Goal: Transaction & Acquisition: Purchase product/service

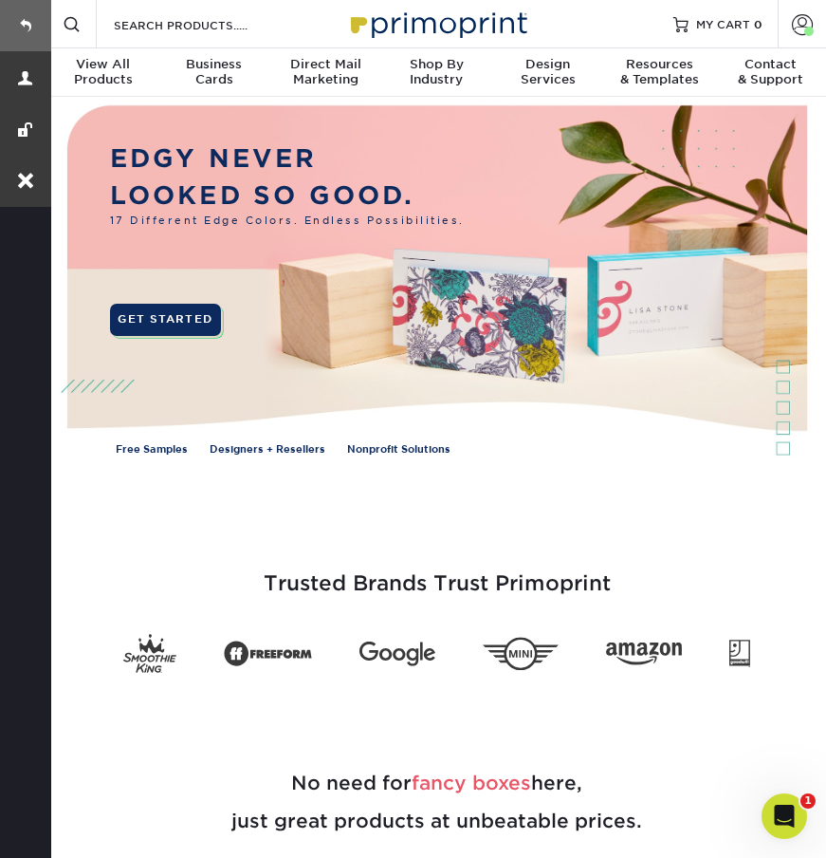
click at [28, 28] on link at bounding box center [25, 25] width 51 height 51
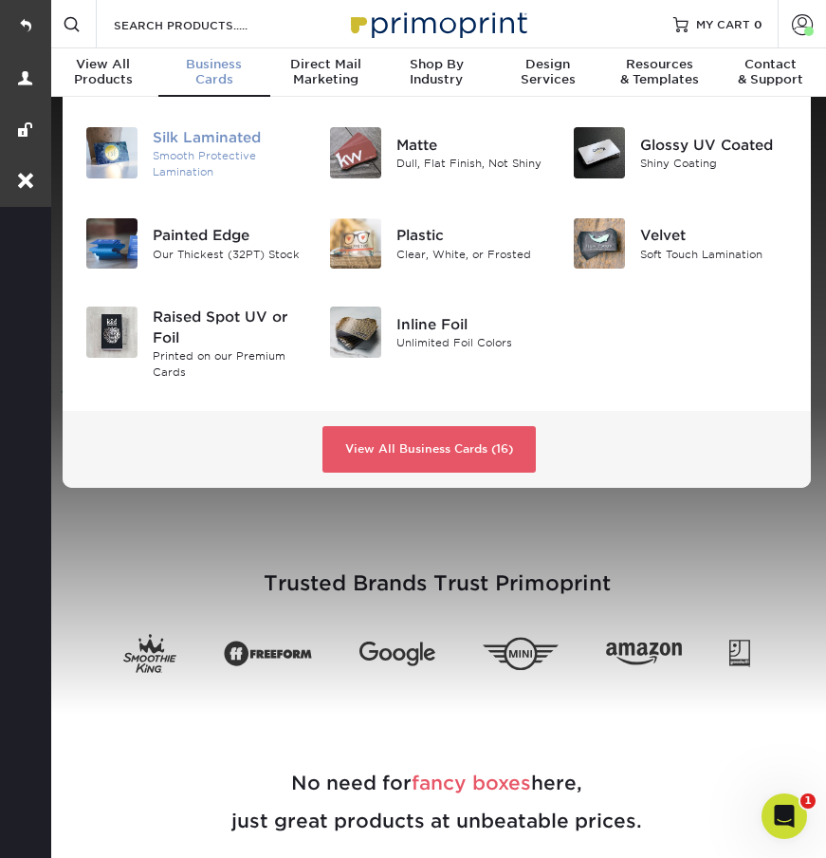
click at [252, 130] on div "Silk Laminated" at bounding box center [227, 137] width 148 height 21
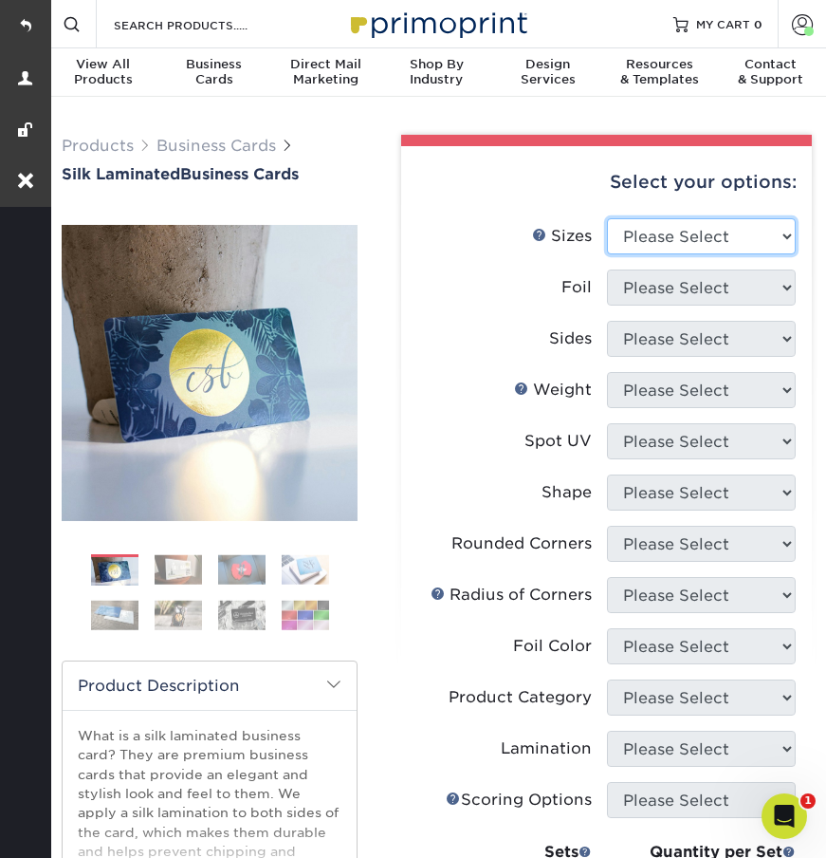
select select "2.00x3.50"
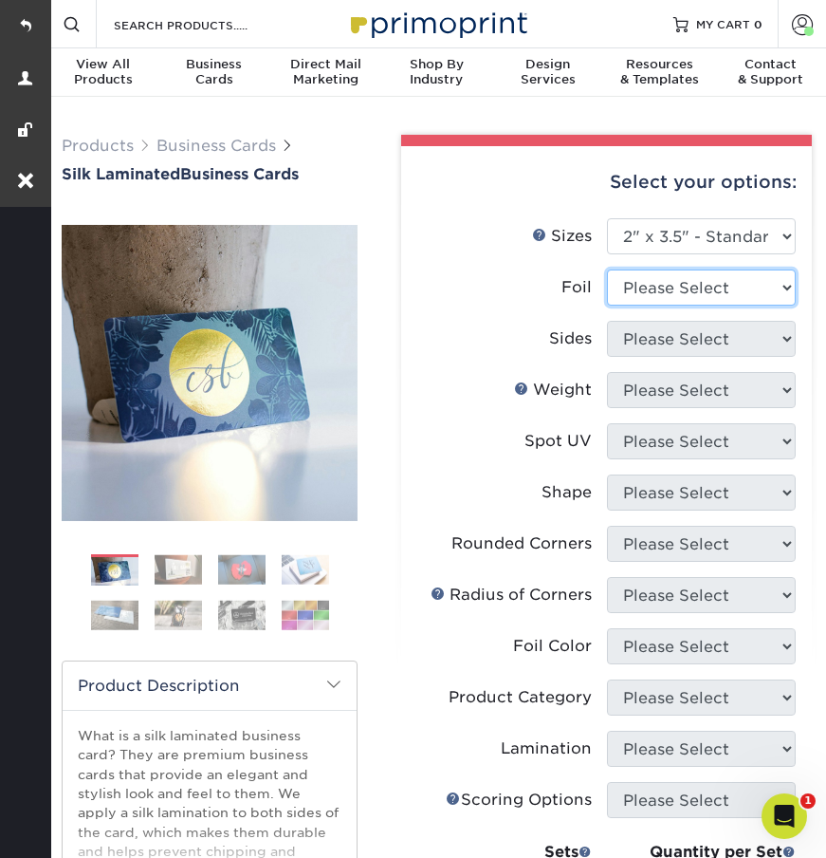
select select "0"
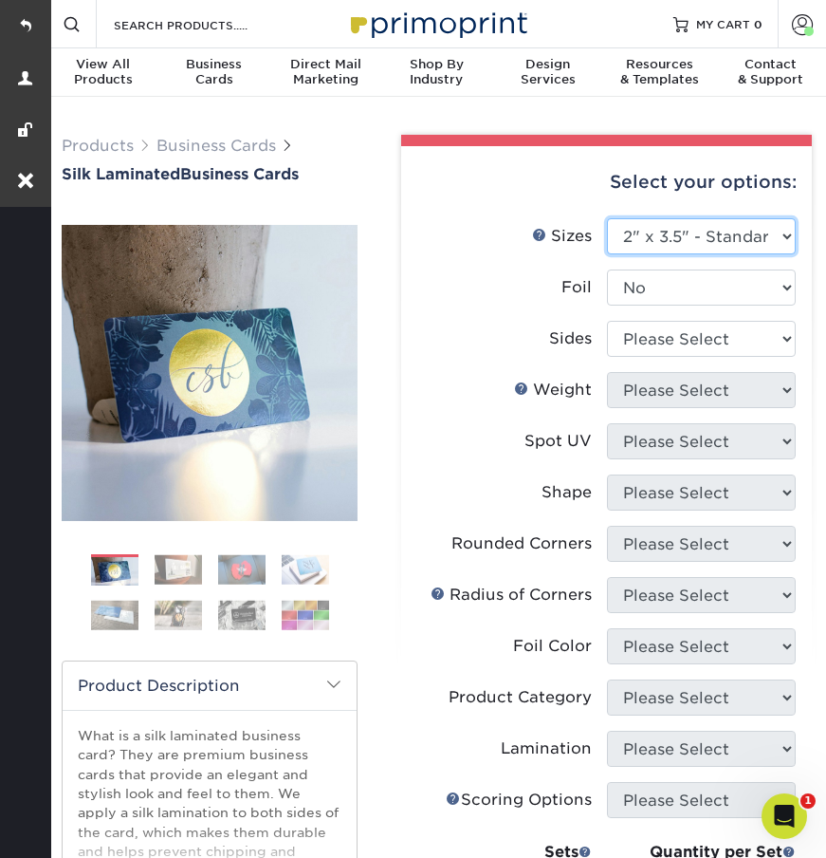
select select "2.00x2.00"
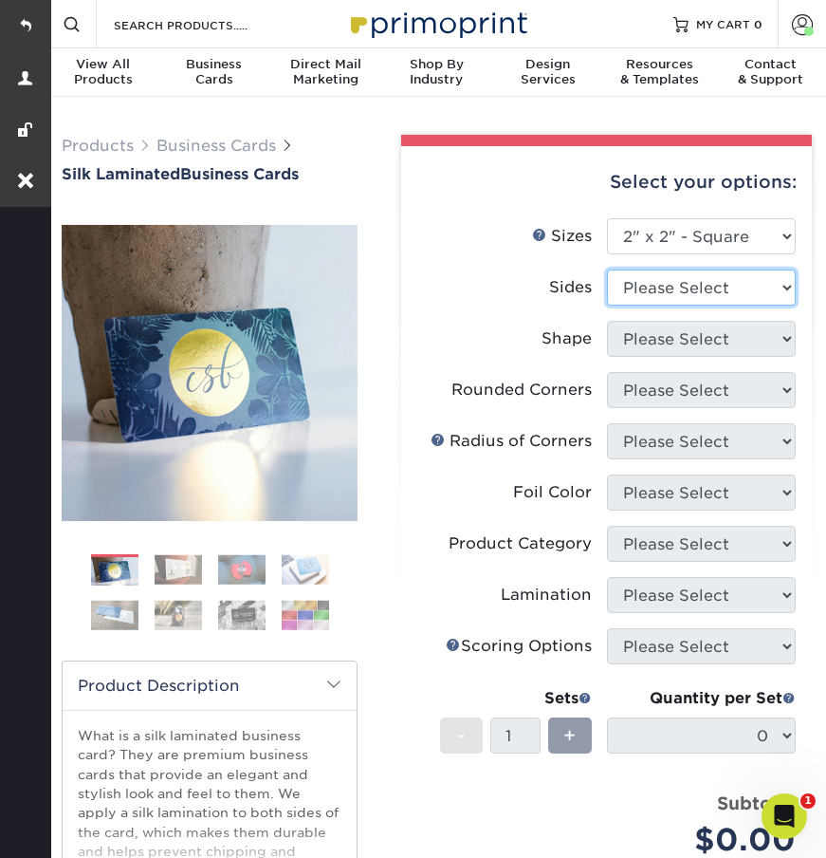
select select "13abbda7-1d64-4f25-8bb2-c179b224825d"
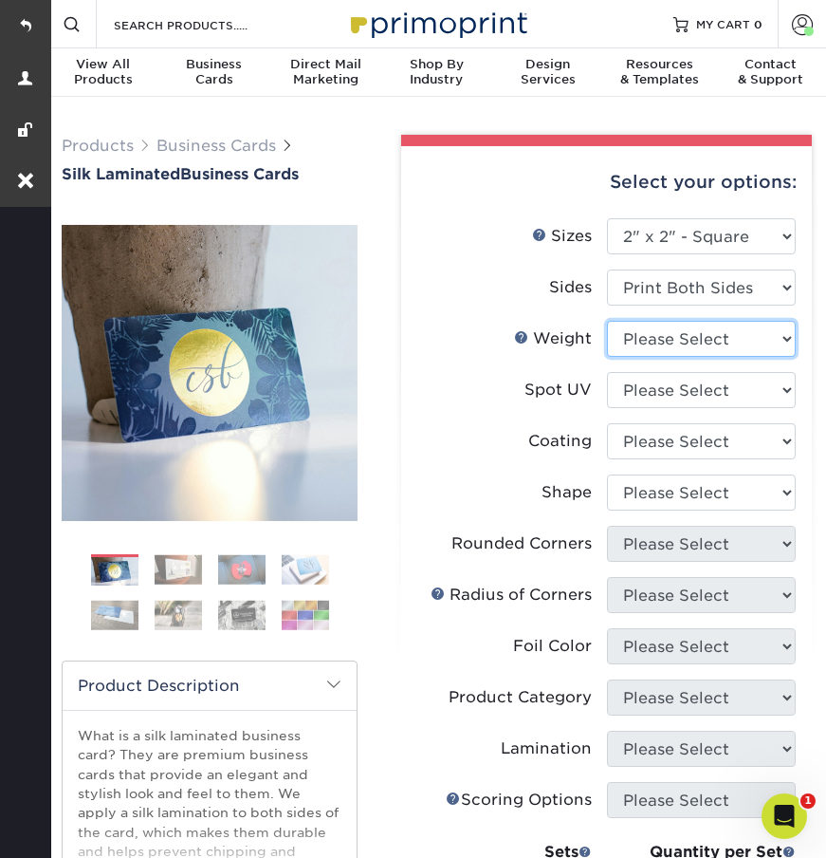
select select "16PT"
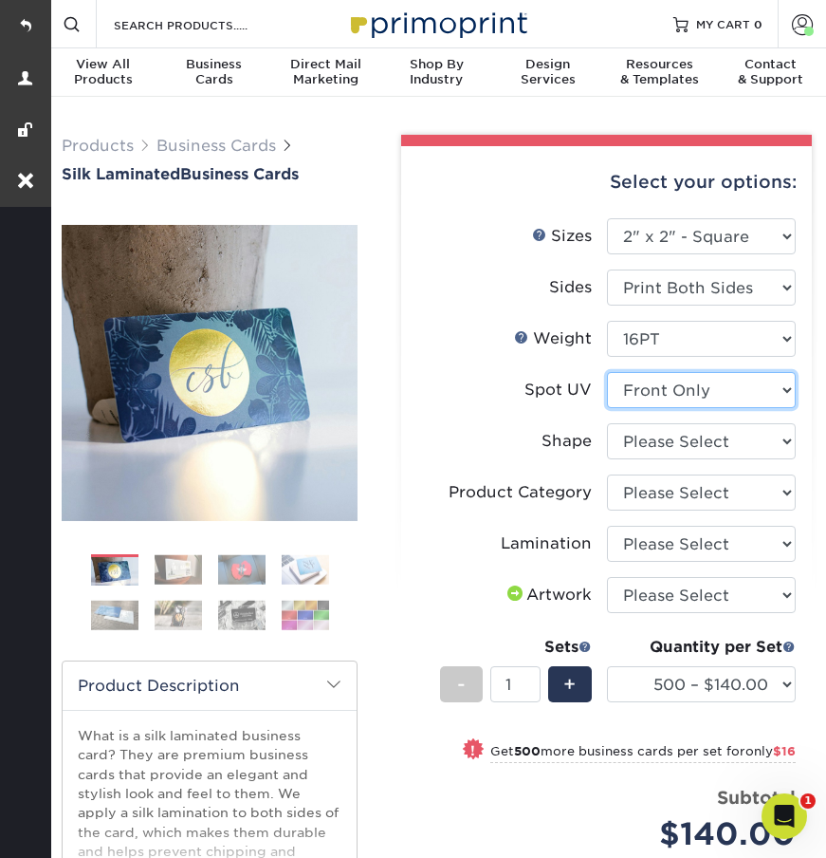
select select "2"
select select "standard"
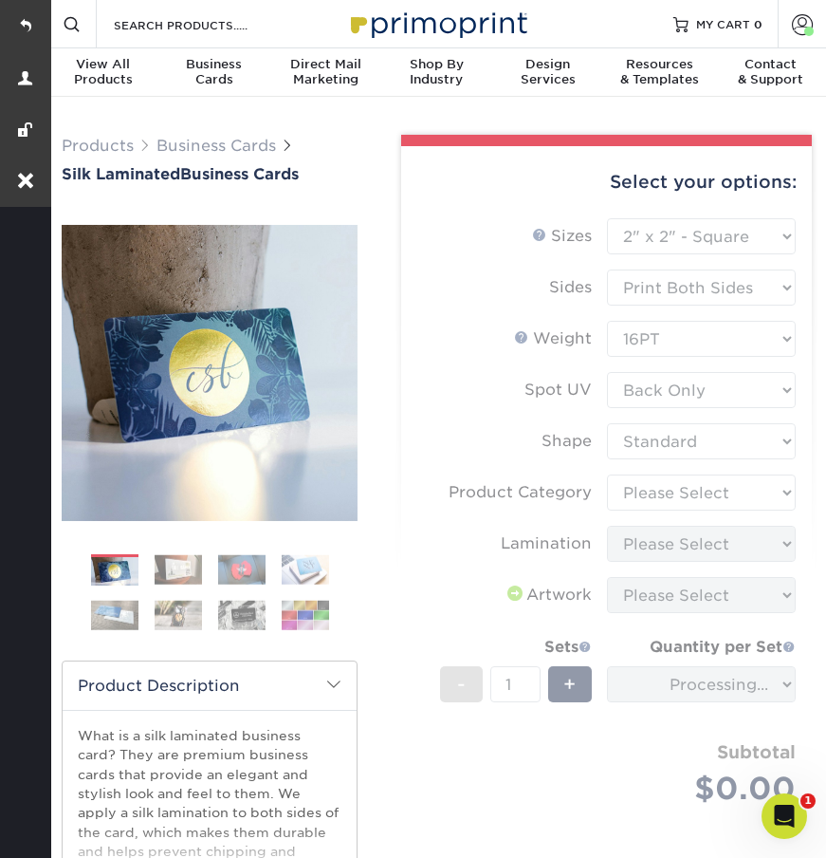
click at [649, 484] on form "Sizes Help Sizes Please Select 1.5" x 3.5" - Mini 1.75" x 3.5" - Mini 2" x 2" -…" at bounding box center [606, 533] width 380 height 631
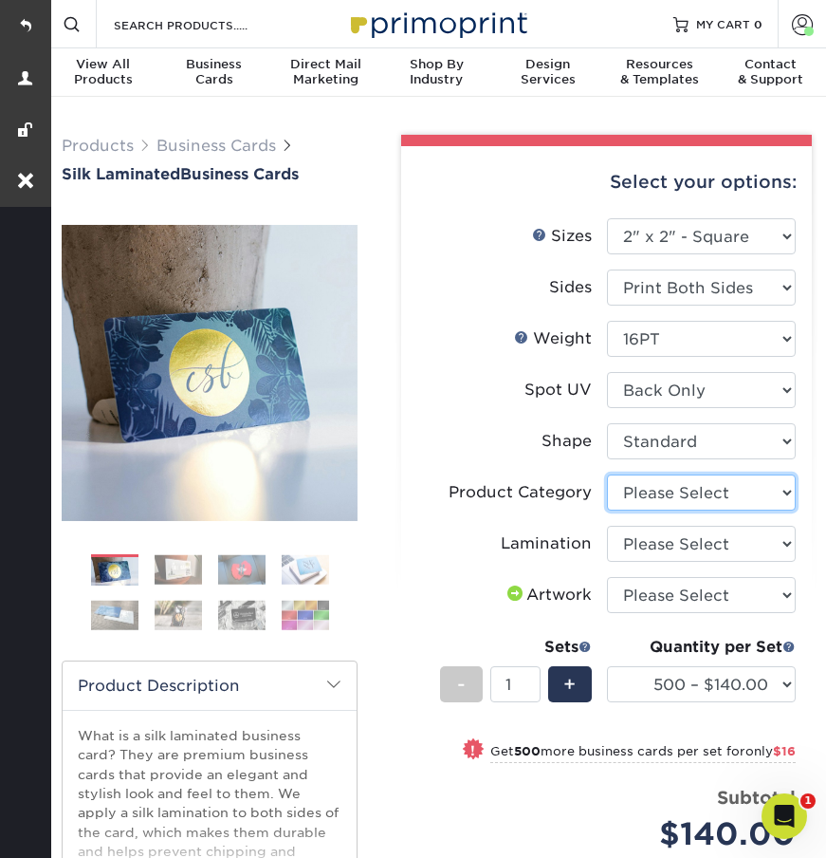
select select "3b5148f1-0588-4f88-a218-97bcfdce65c1"
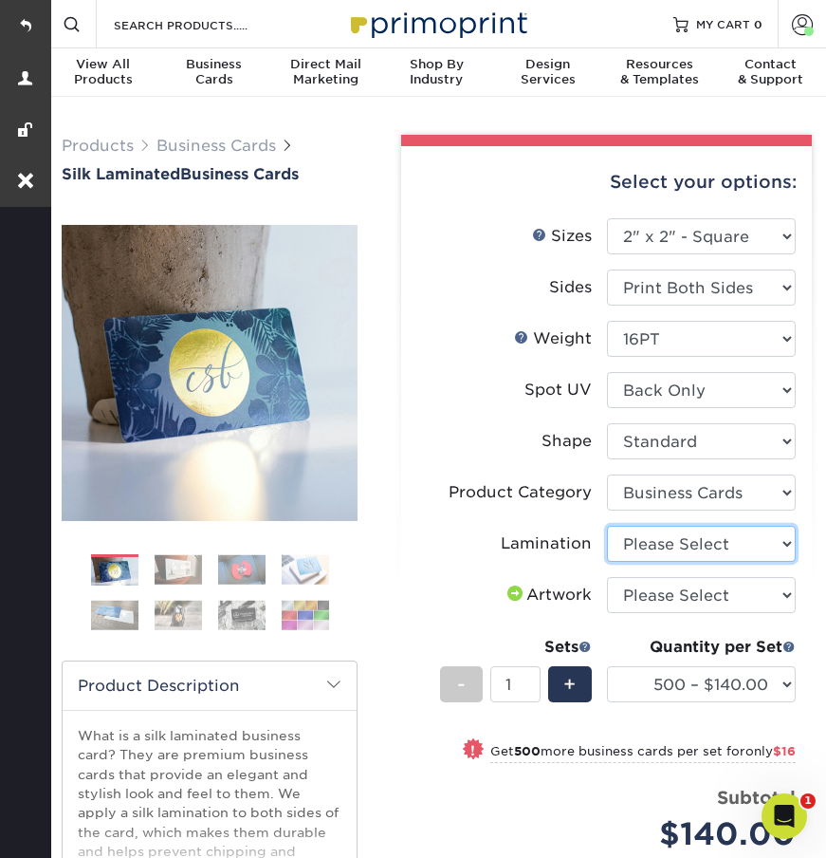
select select "ccacb42f-45f7-42d3-bbd3-7c8421cf37f0"
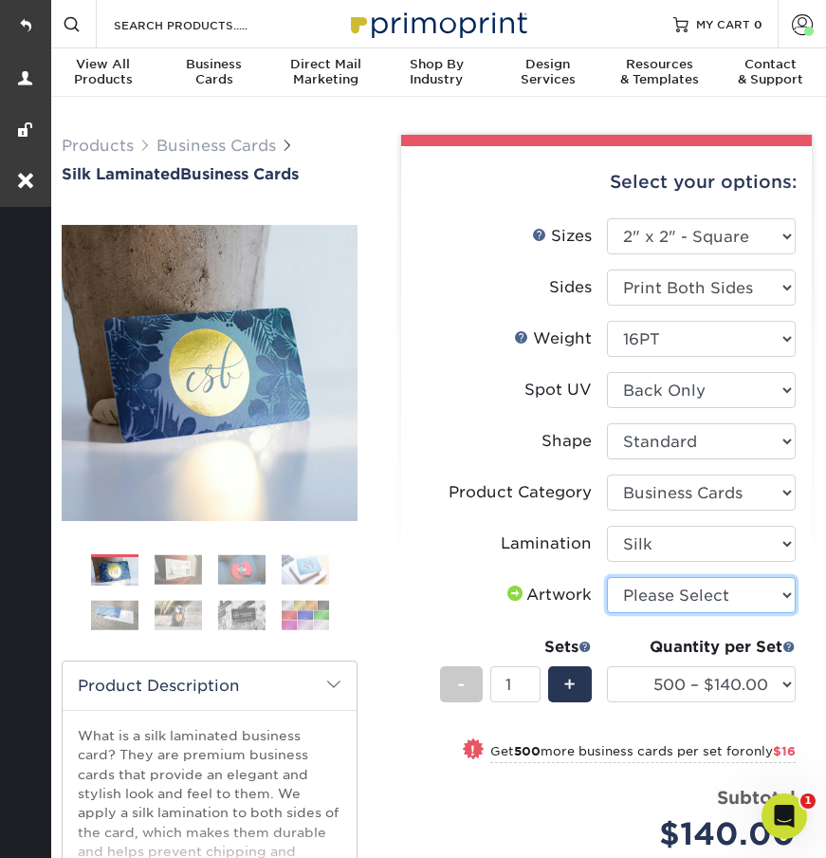
select select "upload"
click at [573, 685] on span "+" at bounding box center [570, 684] width 12 height 28
type input "2"
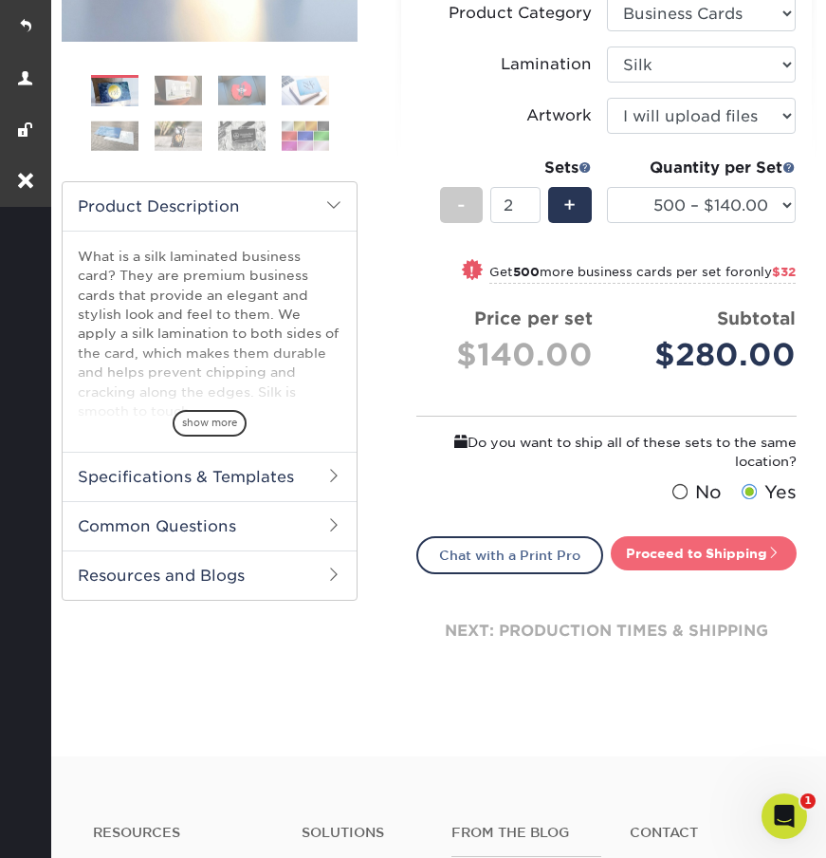
click at [657, 550] on link "Proceed to Shipping" at bounding box center [704, 553] width 186 height 34
type input "Set 1"
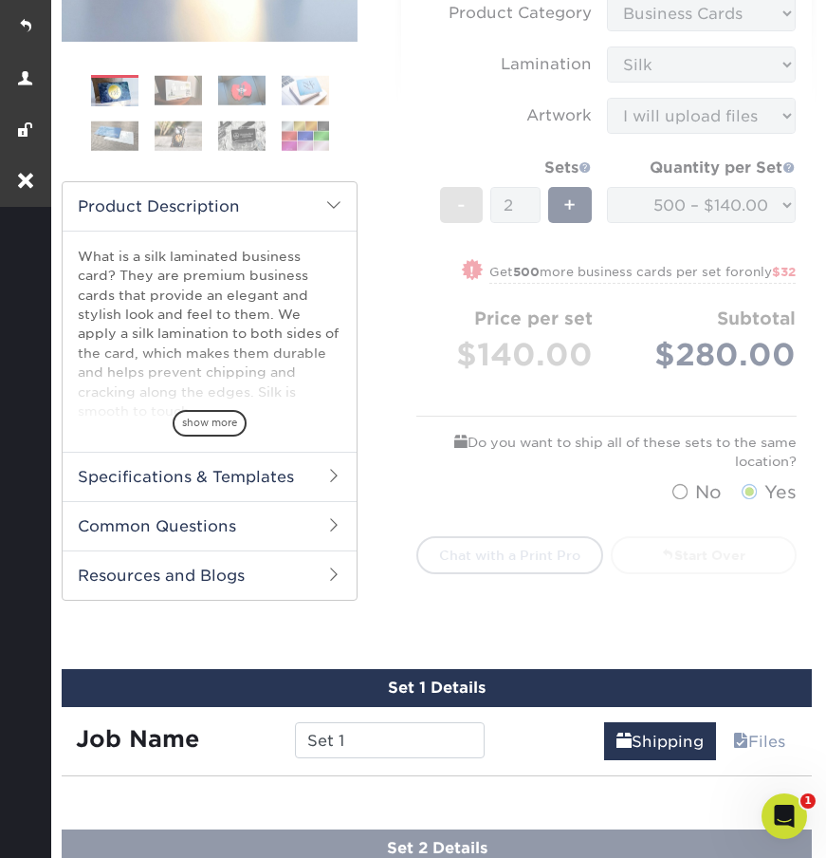
select select "60bcd89b-5749-49b2-81f8-cd76309964e3"
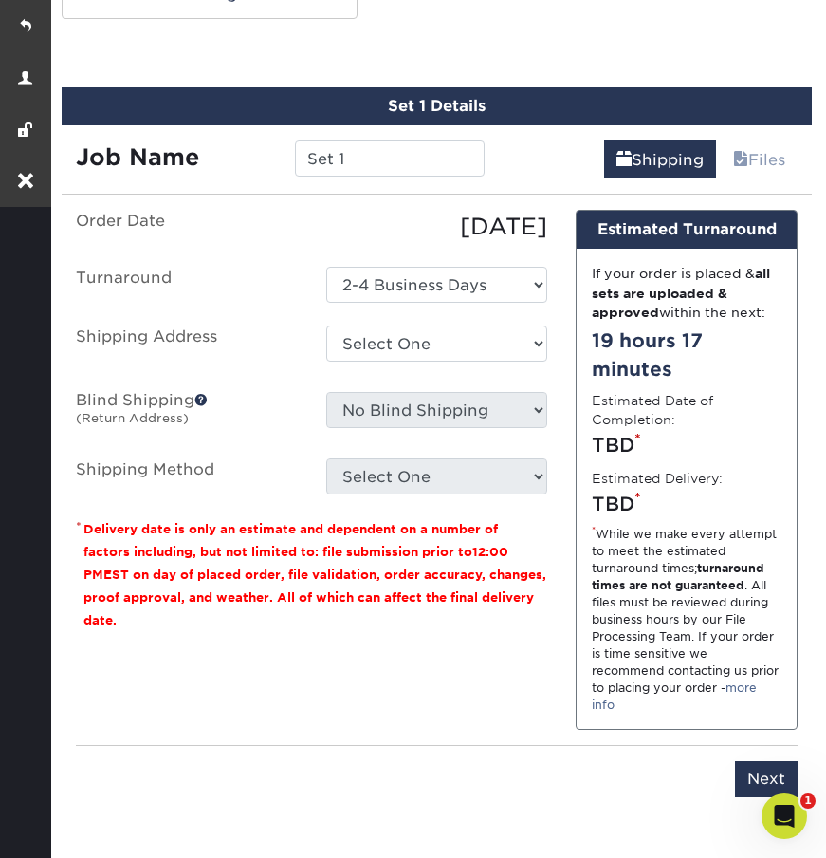
scroll to position [1063, 0]
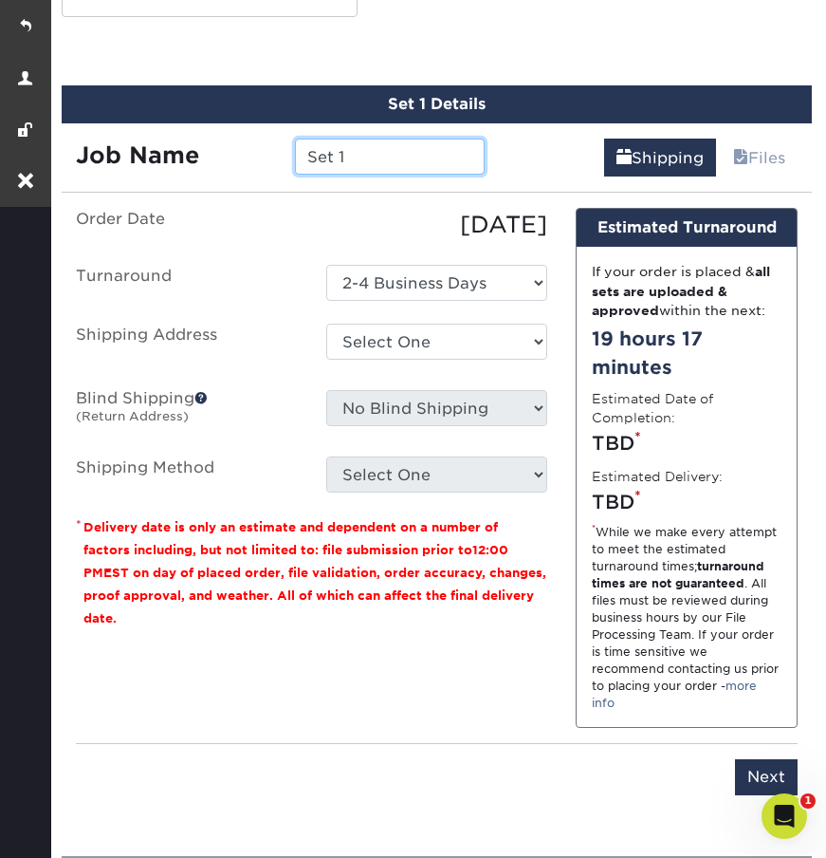
drag, startPoint x: 368, startPoint y: 153, endPoint x: 271, endPoint y: 153, distance: 96.8
click at [271, 153] on div "Job Name Set 1" at bounding box center [280, 157] width 437 height 36
paste input "[PERSON_NAME]"
type input "[PERSON_NAME] - Typesetting"
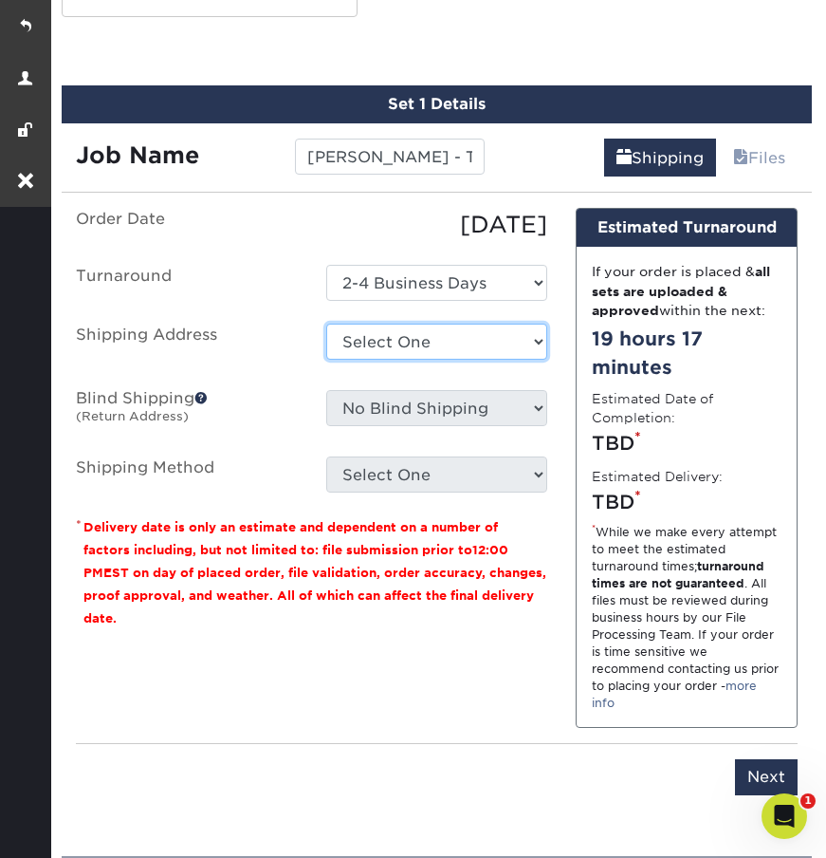
select select "232592"
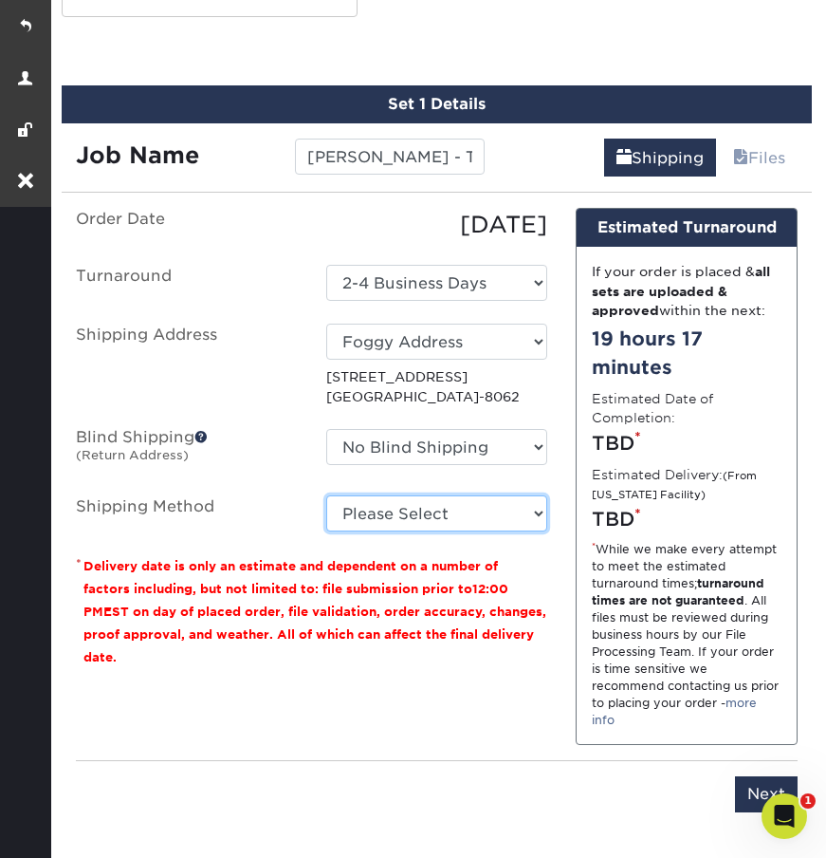
select select "03"
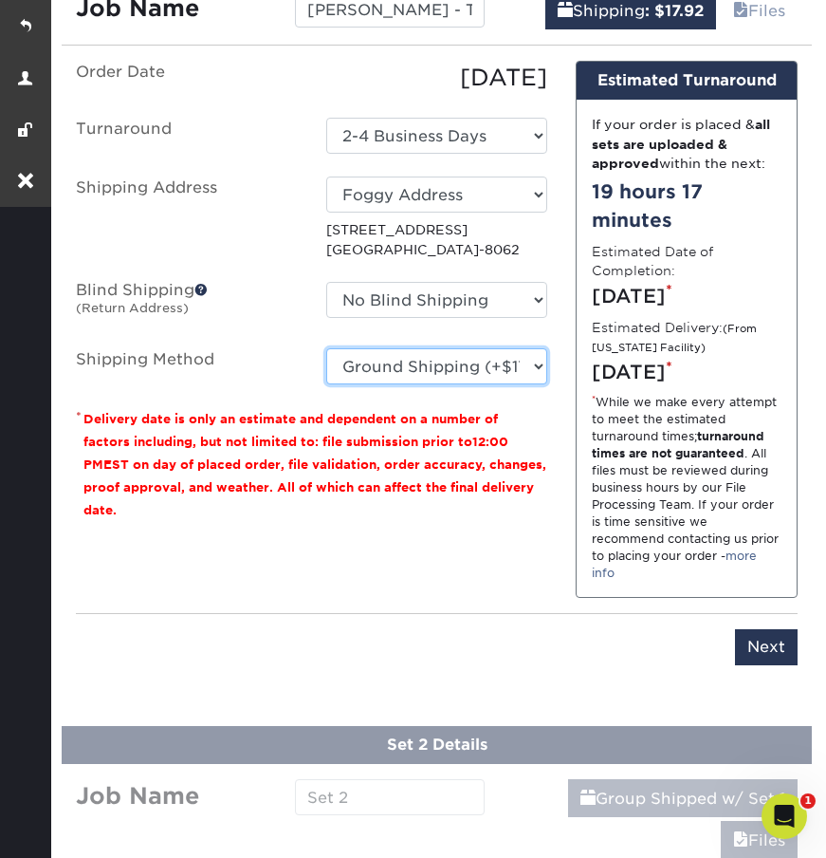
scroll to position [1404, 0]
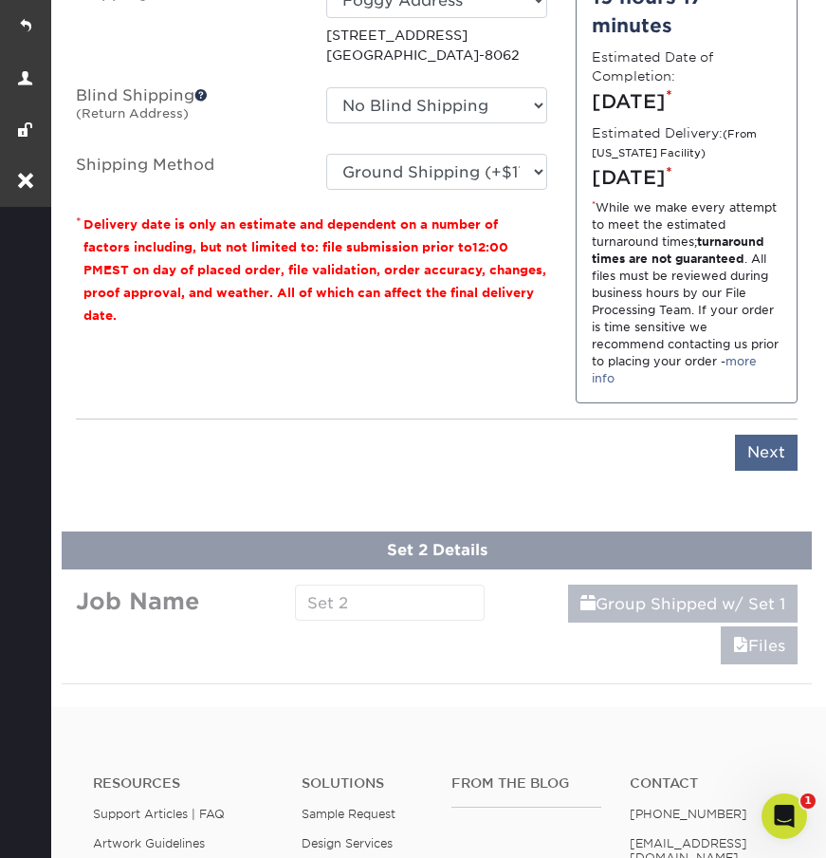
click at [755, 471] on input "Next" at bounding box center [766, 453] width 63 height 36
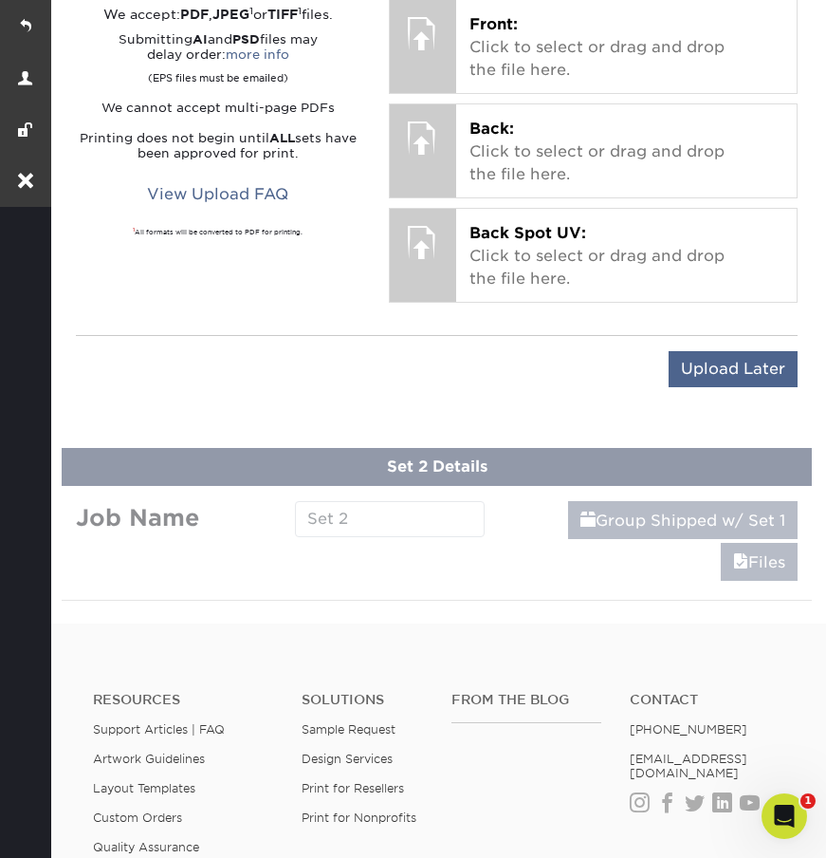
click at [716, 364] on input "Upload Later" at bounding box center [733, 369] width 129 height 36
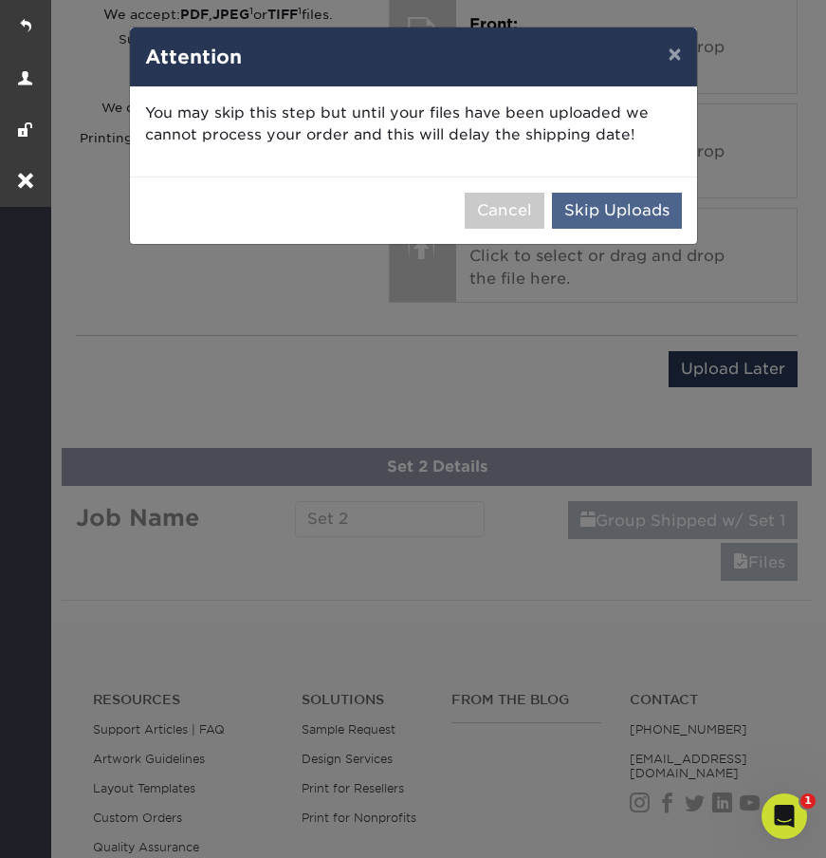
click at [648, 215] on button "Skip Uploads" at bounding box center [617, 211] width 130 height 36
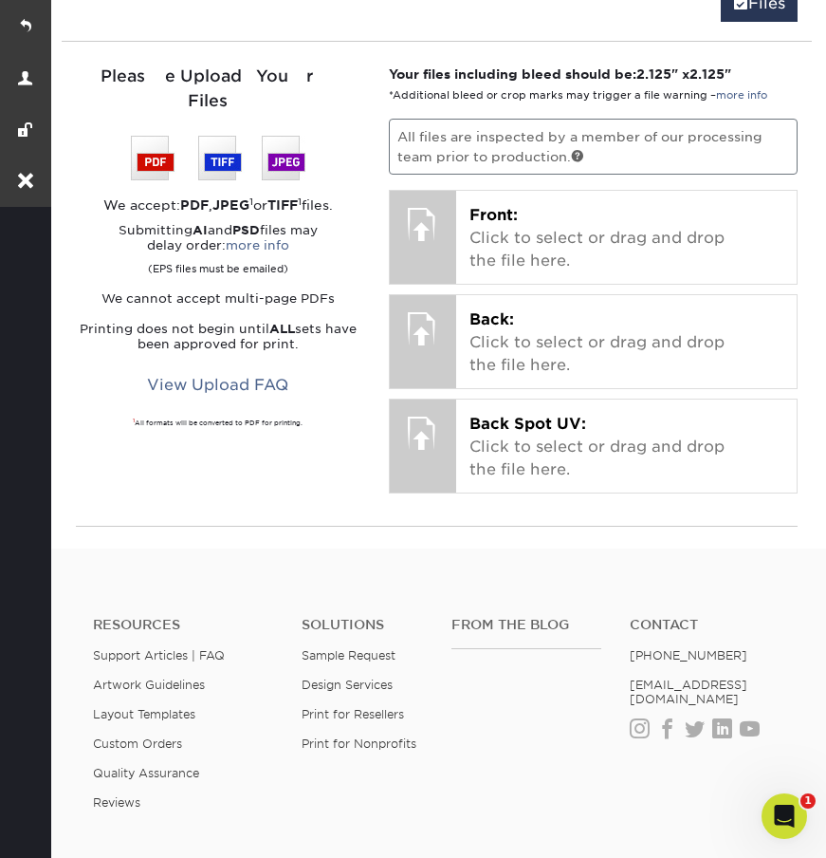
scroll to position [935, 0]
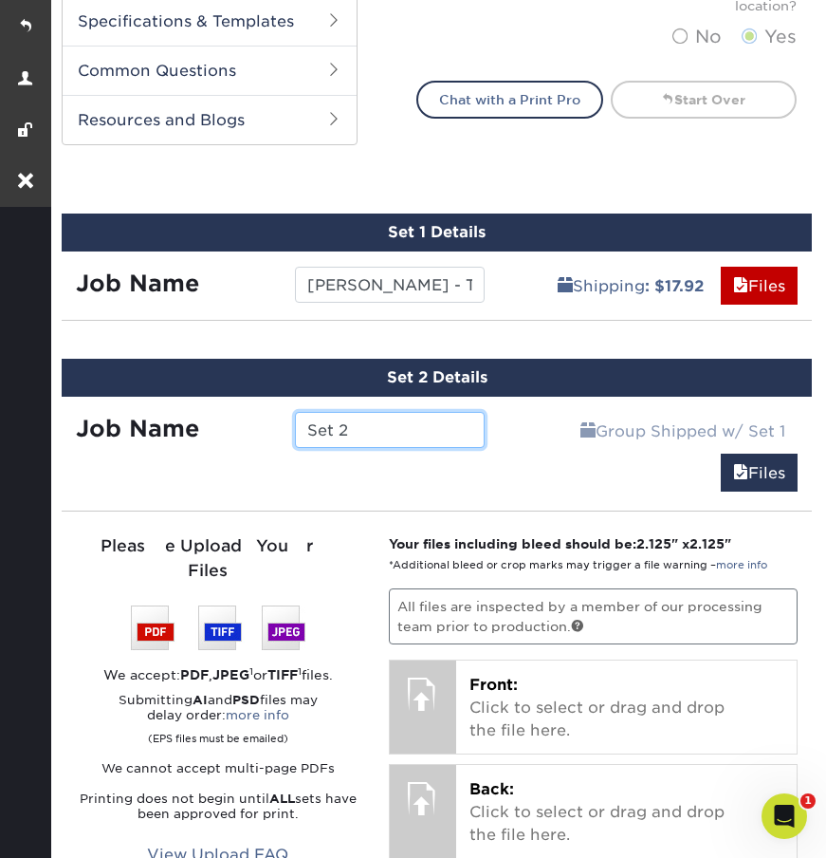
drag, startPoint x: 349, startPoint y: 433, endPoint x: 273, endPoint y: 433, distance: 75.9
click at [273, 433] on div "Job Name Set 2" at bounding box center [280, 430] width 437 height 36
paste input "[PERSON_NAME]"
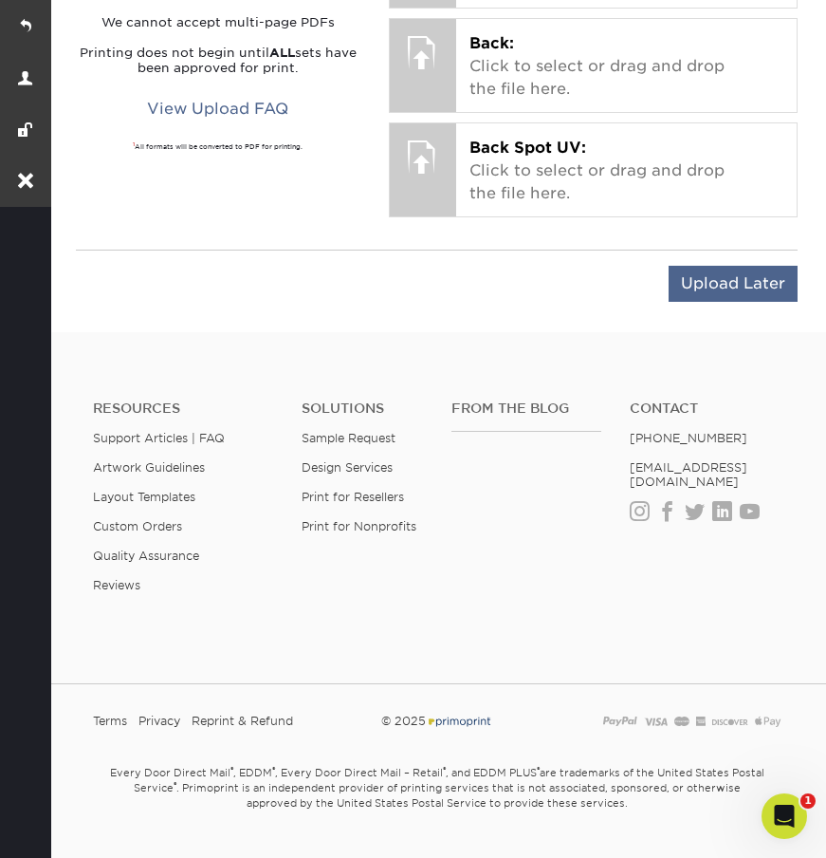
type input "[PERSON_NAME] - Typesetting"
click at [707, 277] on input "Upload Later" at bounding box center [733, 284] width 129 height 36
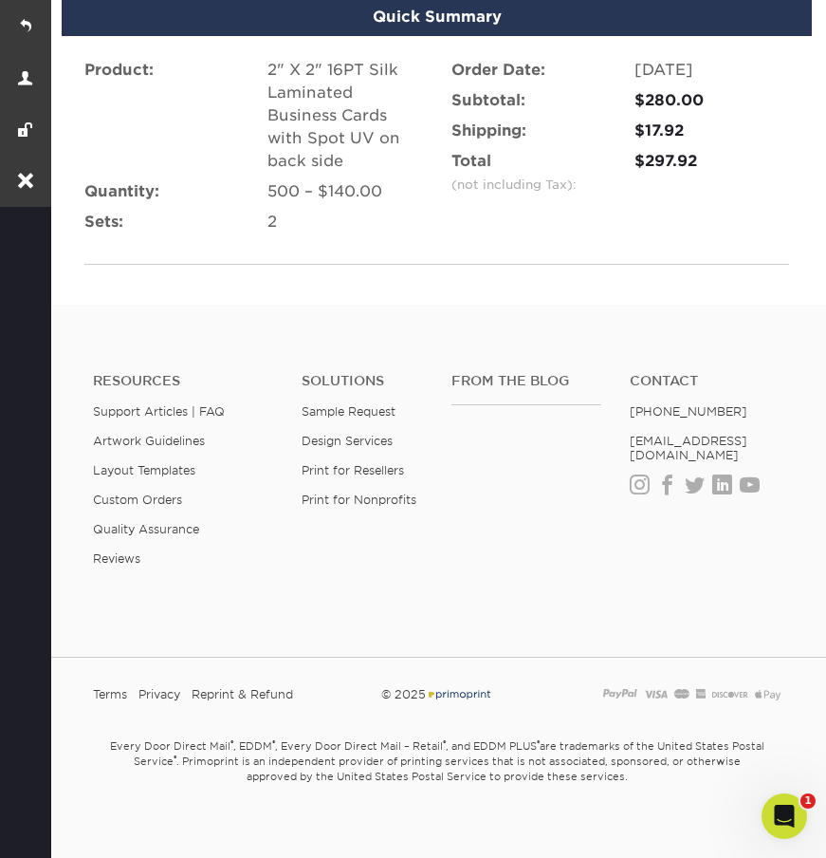
scroll to position [1541, 0]
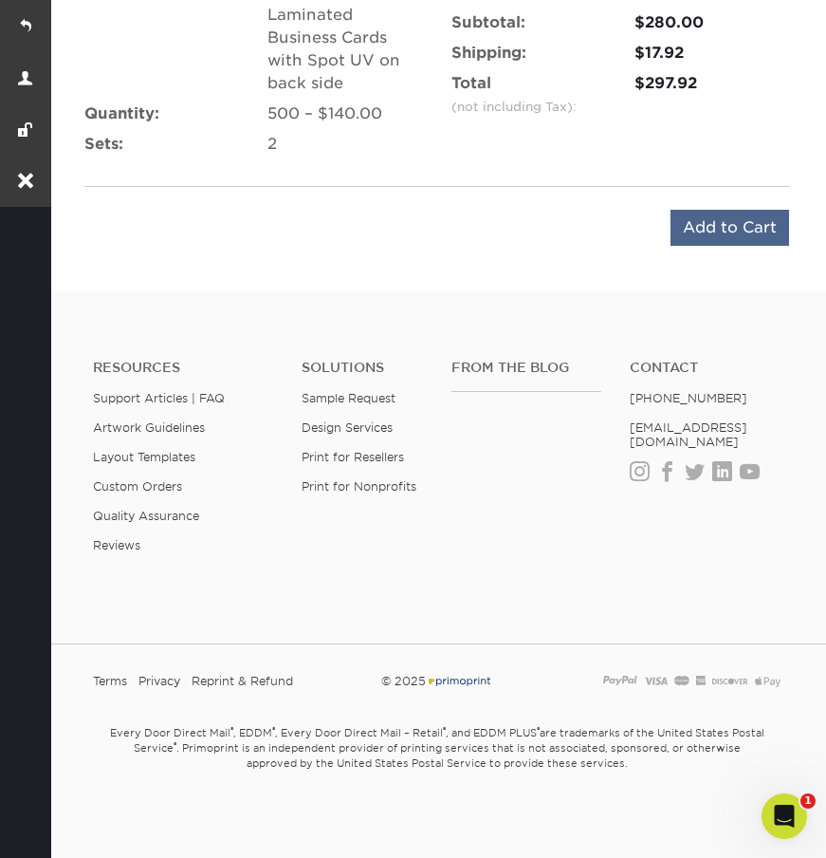
click at [712, 232] on input "Add to Cart" at bounding box center [730, 228] width 119 height 36
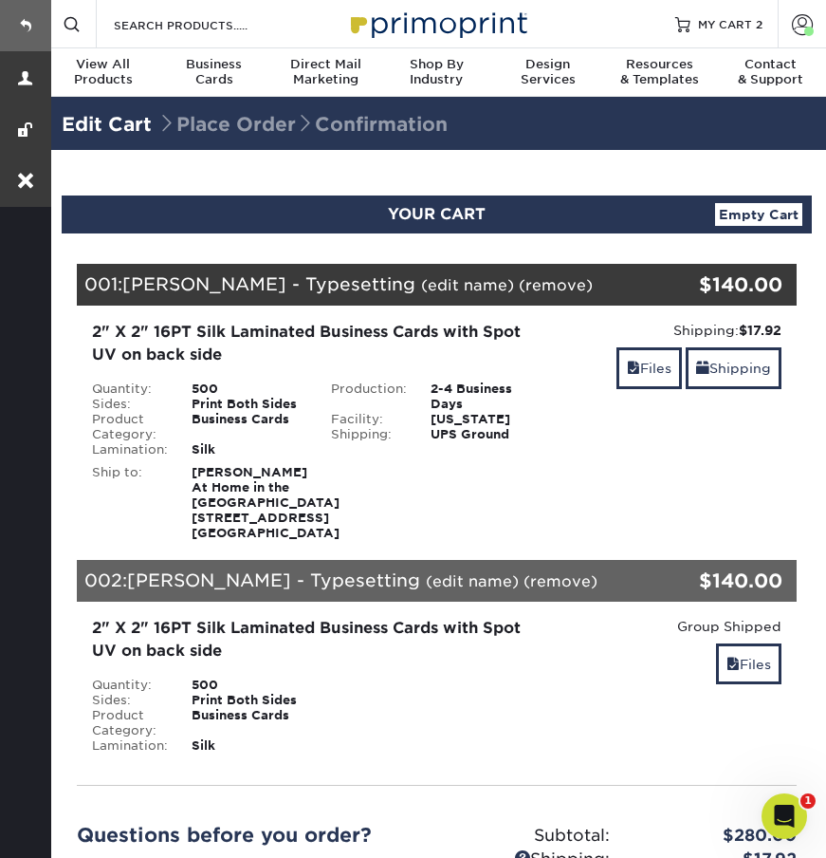
click at [12, 17] on link at bounding box center [25, 25] width 51 height 51
